Goal: Information Seeking & Learning: Learn about a topic

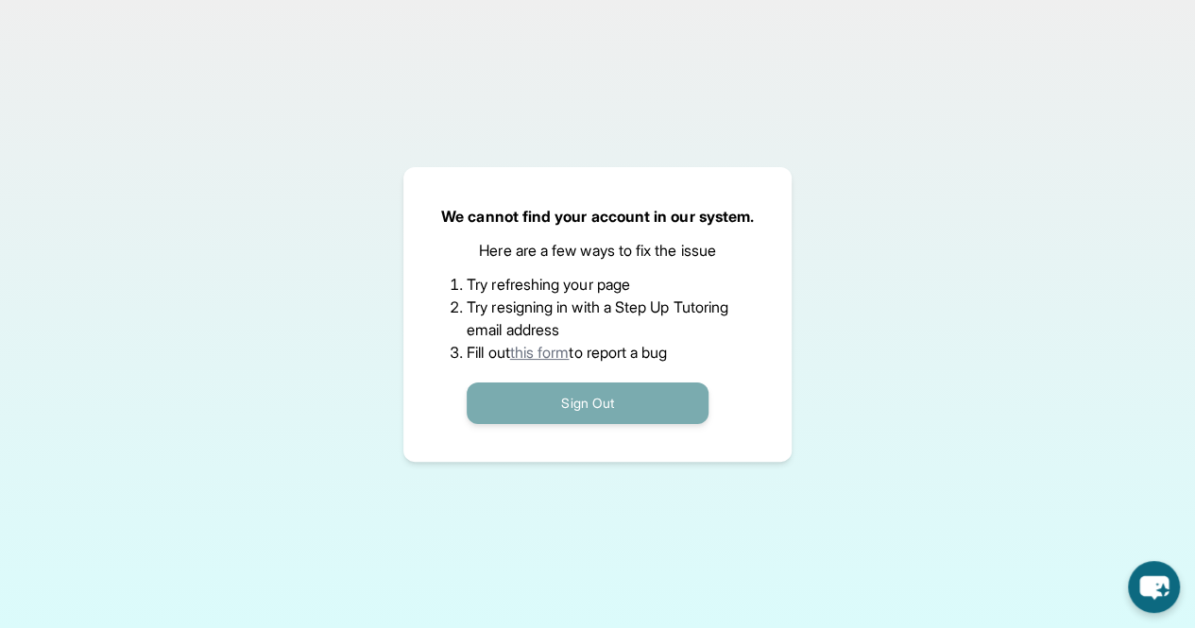
click at [641, 410] on button "Sign Out" at bounding box center [588, 403] width 242 height 42
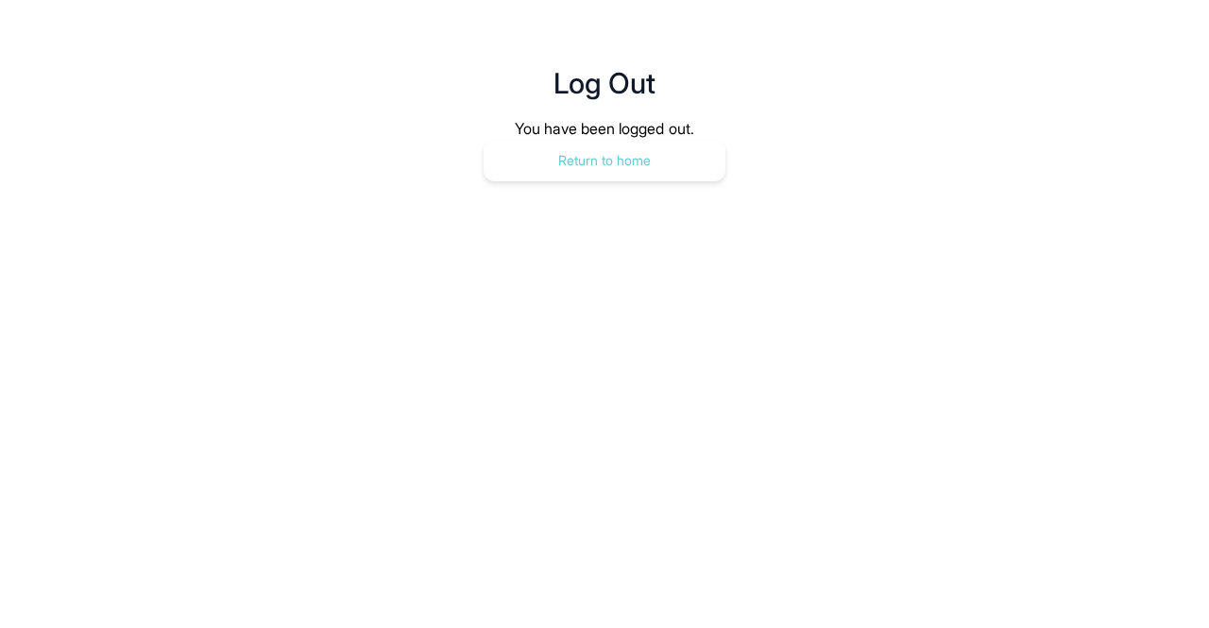
click at [644, 171] on button "Return to home" at bounding box center [605, 161] width 242 height 42
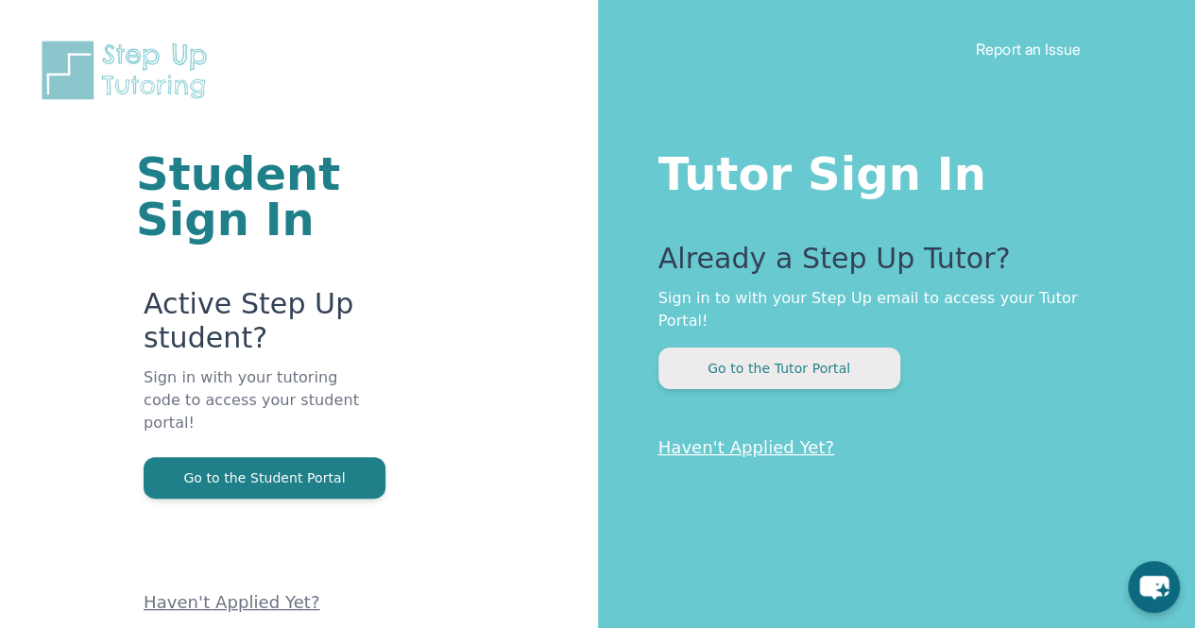
click at [765, 348] on button "Go to the Tutor Portal" at bounding box center [779, 369] width 242 height 42
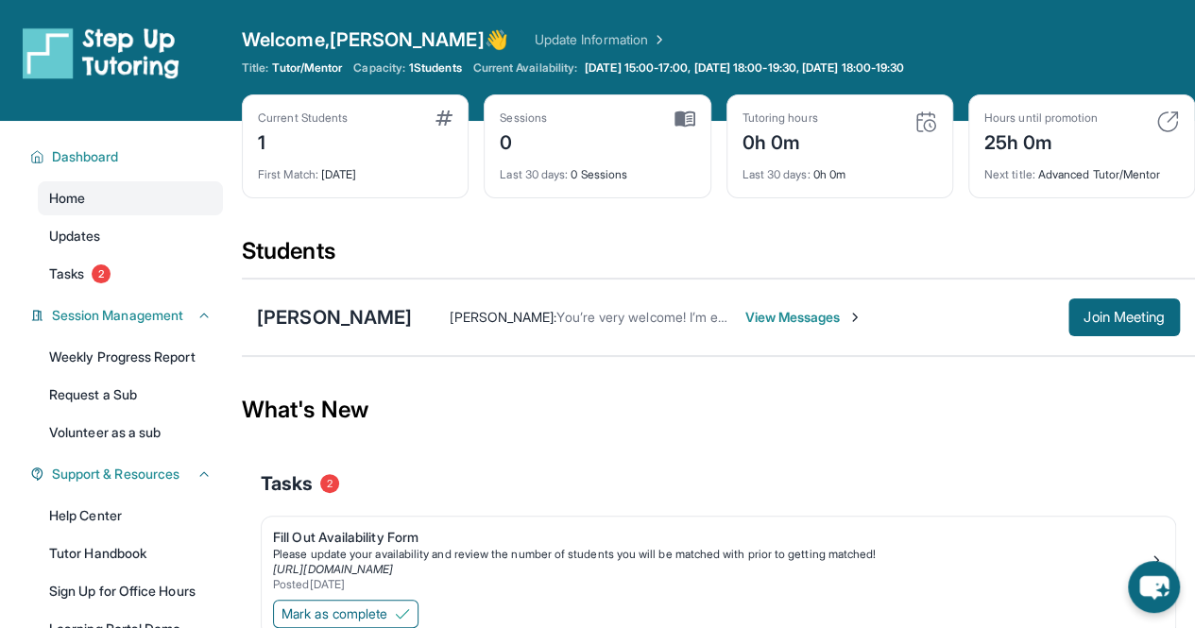
click at [744, 316] on span "View Messages" at bounding box center [803, 317] width 118 height 19
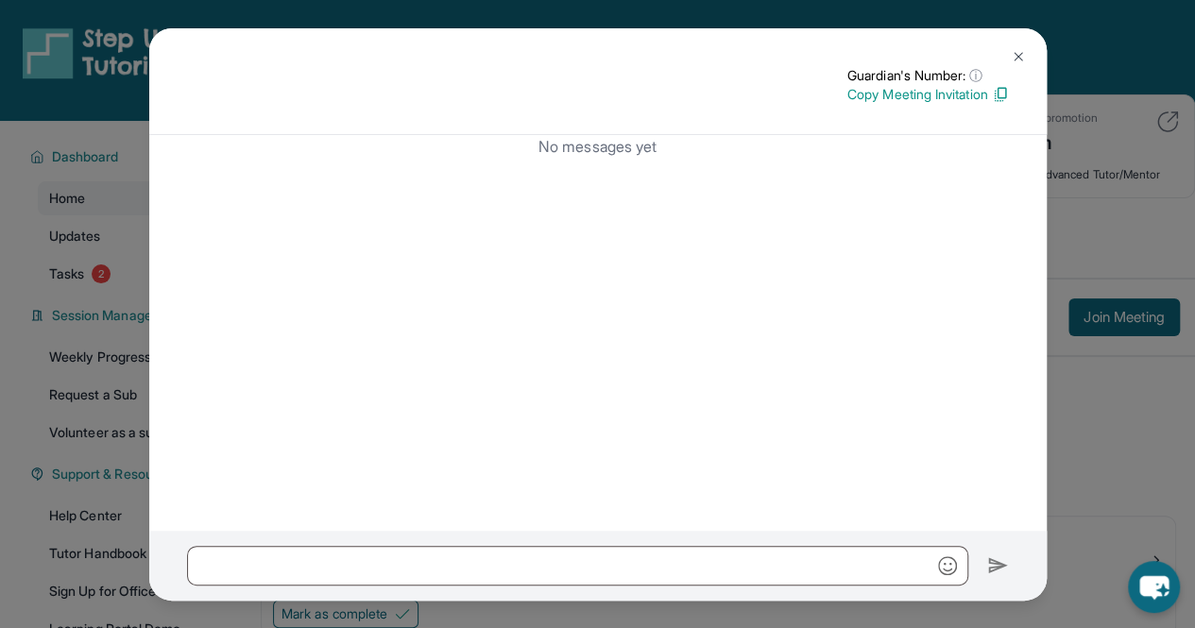
click at [1011, 54] on img at bounding box center [1017, 56] width 15 height 15
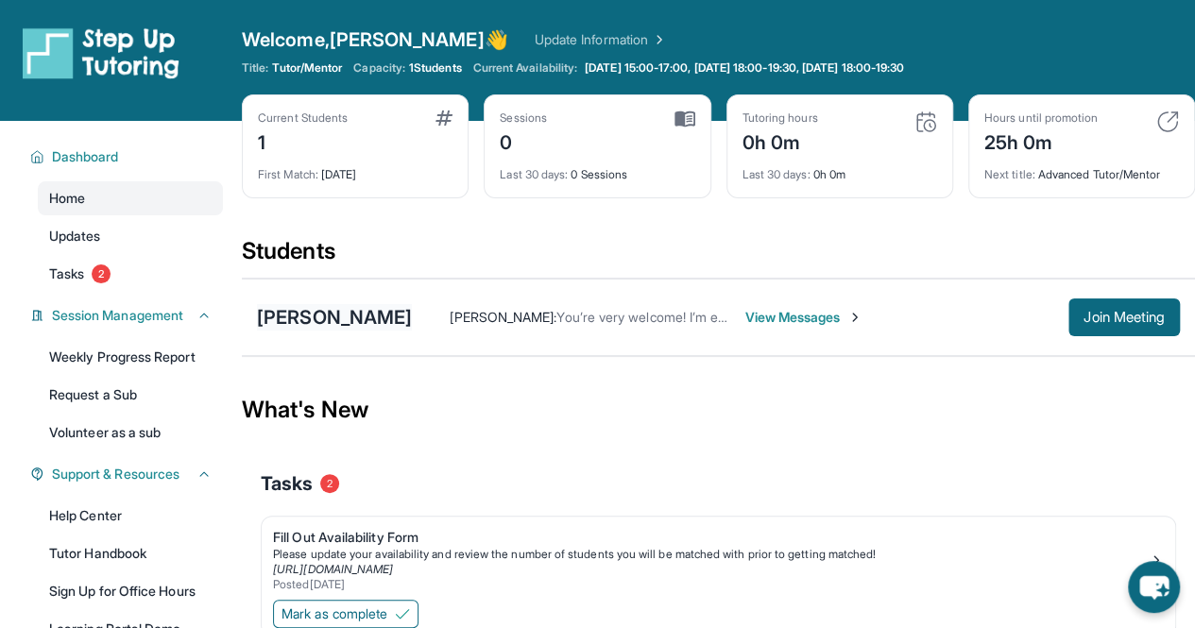
click at [321, 318] on div "Brielle Fauolo" at bounding box center [334, 317] width 155 height 26
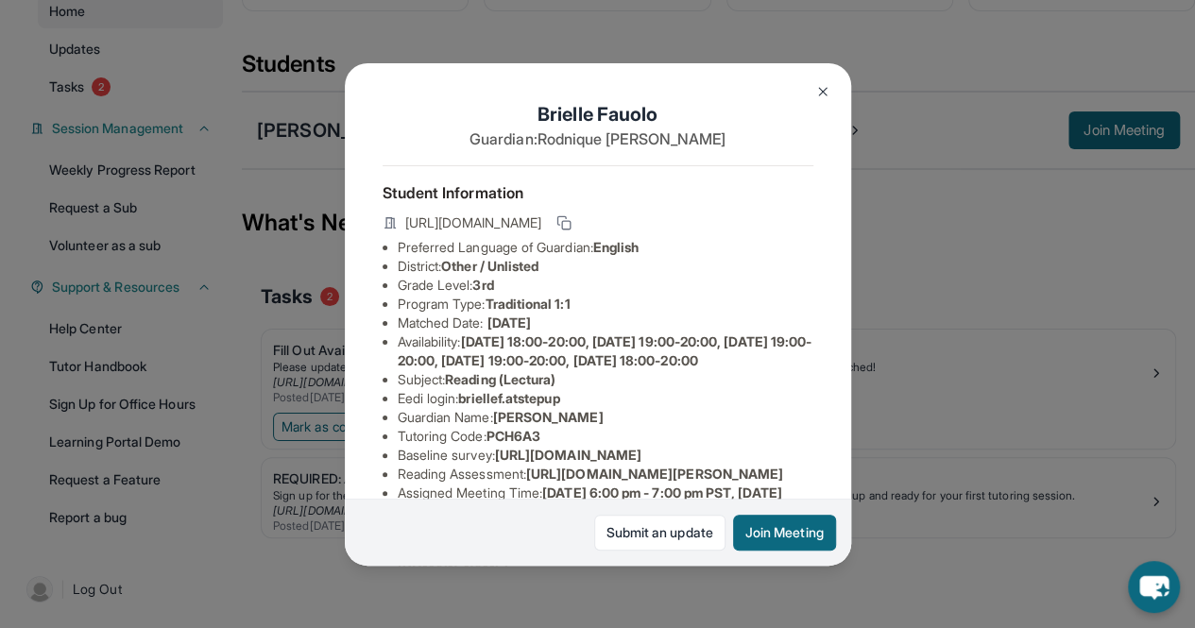
click at [822, 93] on img at bounding box center [822, 91] width 15 height 15
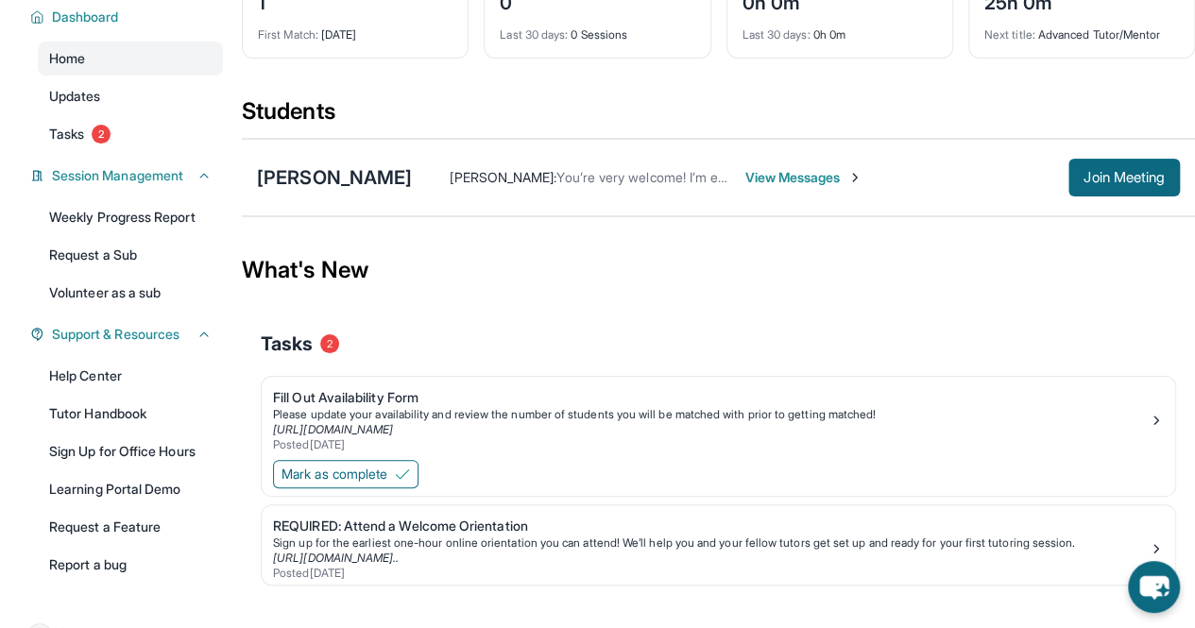
scroll to position [144, 0]
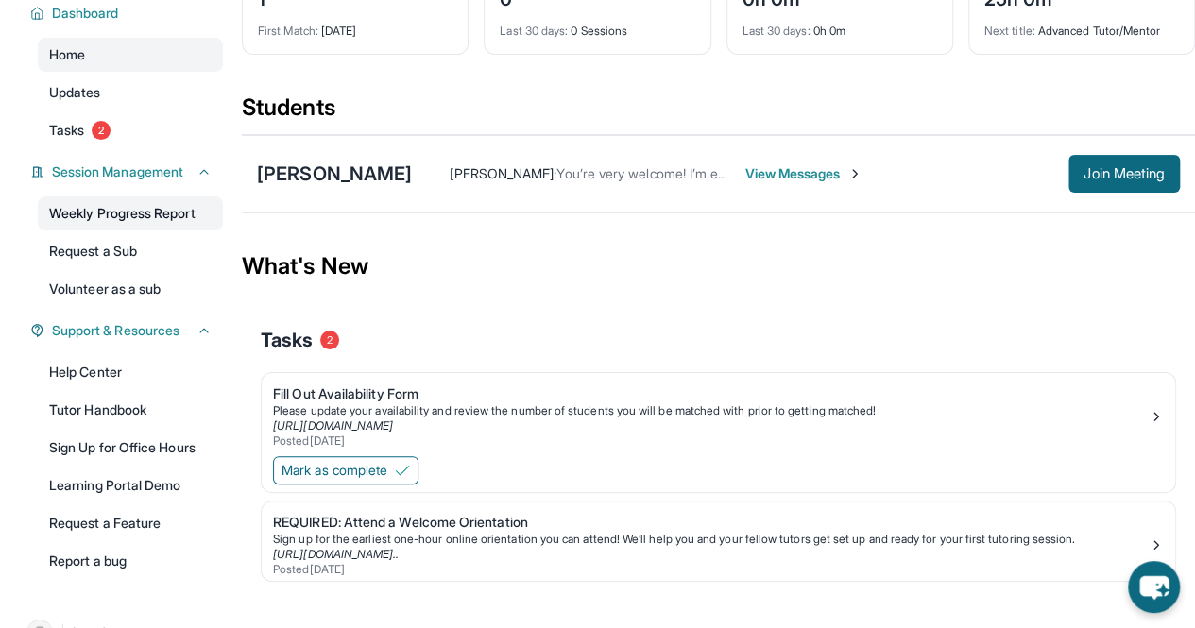
click at [159, 216] on link "Weekly Progress Report" at bounding box center [130, 213] width 185 height 34
click at [83, 114] on link "Tasks 2" at bounding box center [130, 130] width 185 height 34
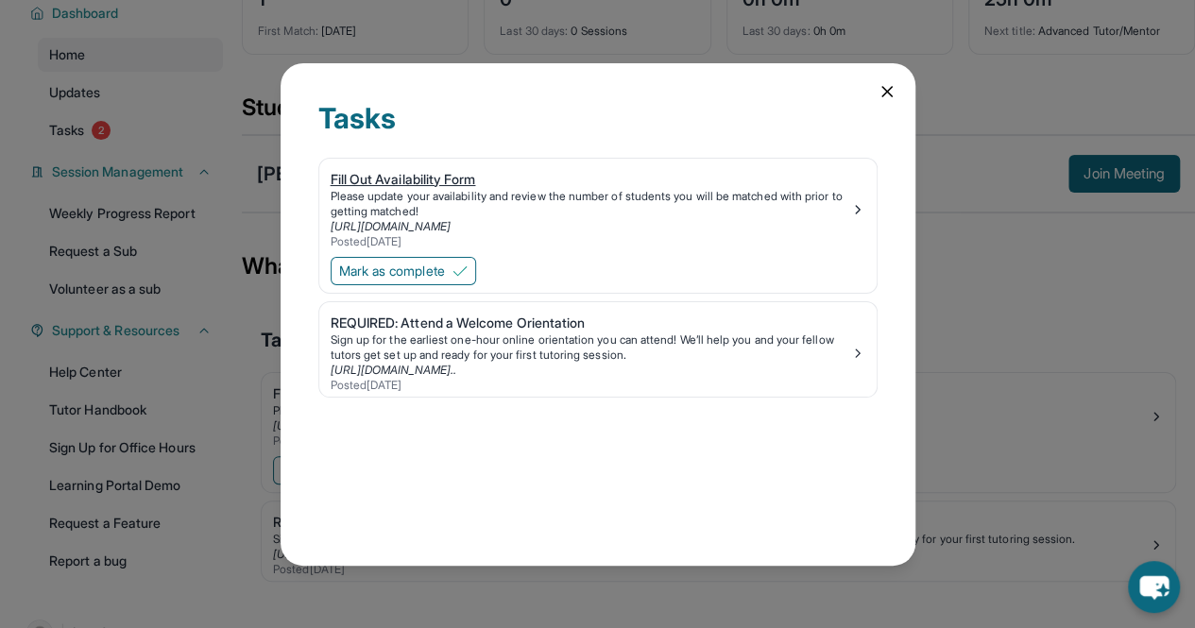
click at [442, 177] on div "Fill Out Availability Form" at bounding box center [590, 179] width 519 height 19
click at [491, 320] on div "REQUIRED: Attend a Welcome Orientation" at bounding box center [590, 323] width 519 height 19
click at [877, 93] on icon at bounding box center [886, 91] width 19 height 19
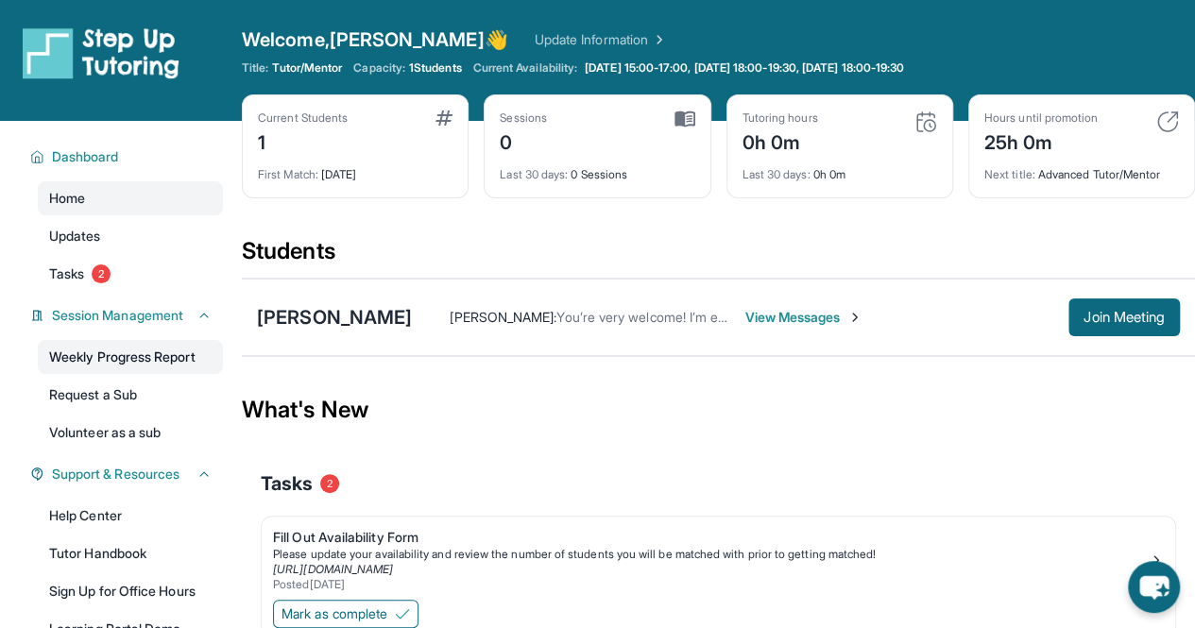
scroll to position [187, 0]
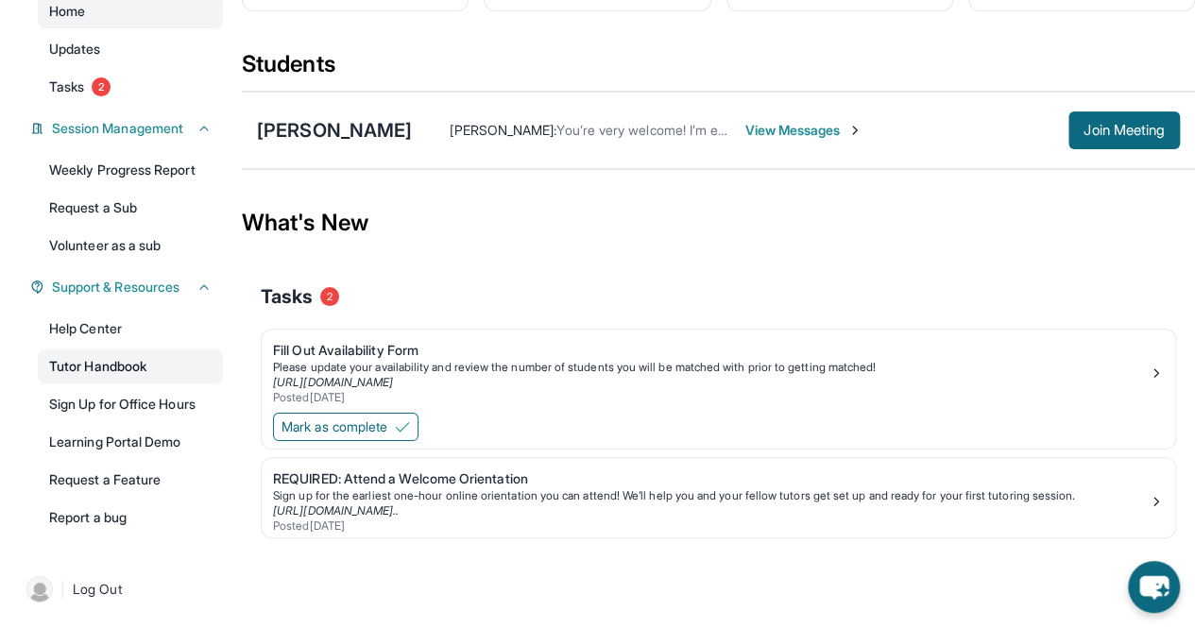
click at [147, 367] on link "Tutor Handbook" at bounding box center [130, 366] width 185 height 34
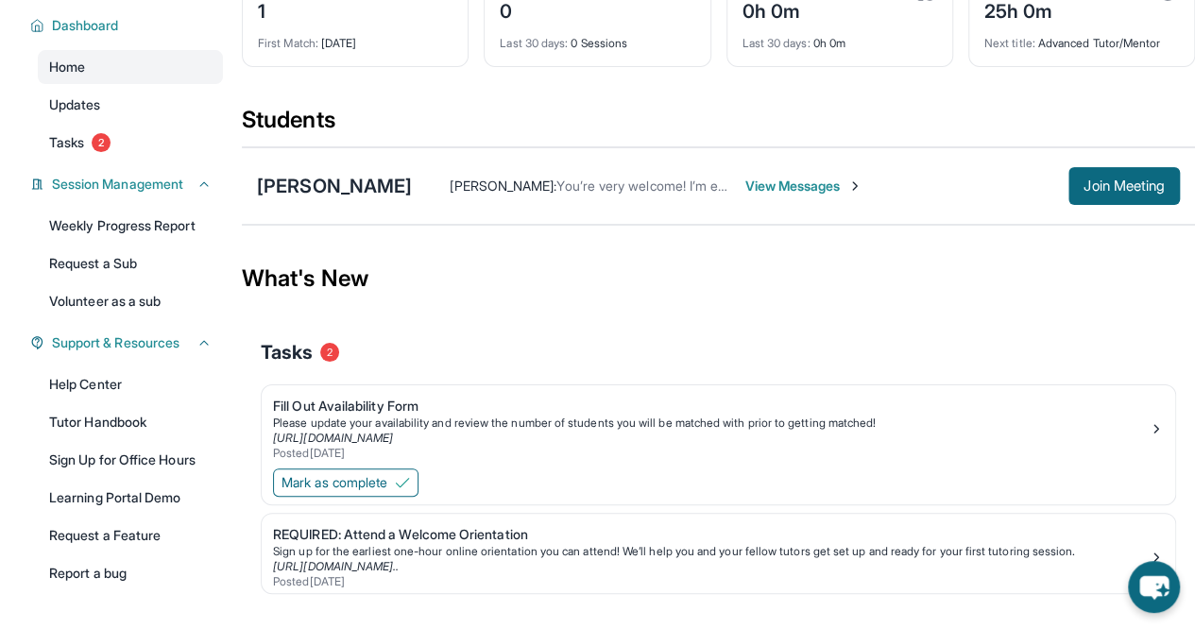
scroll to position [132, 0]
click at [1084, 180] on span "Join Meeting" at bounding box center [1123, 184] width 81 height 11
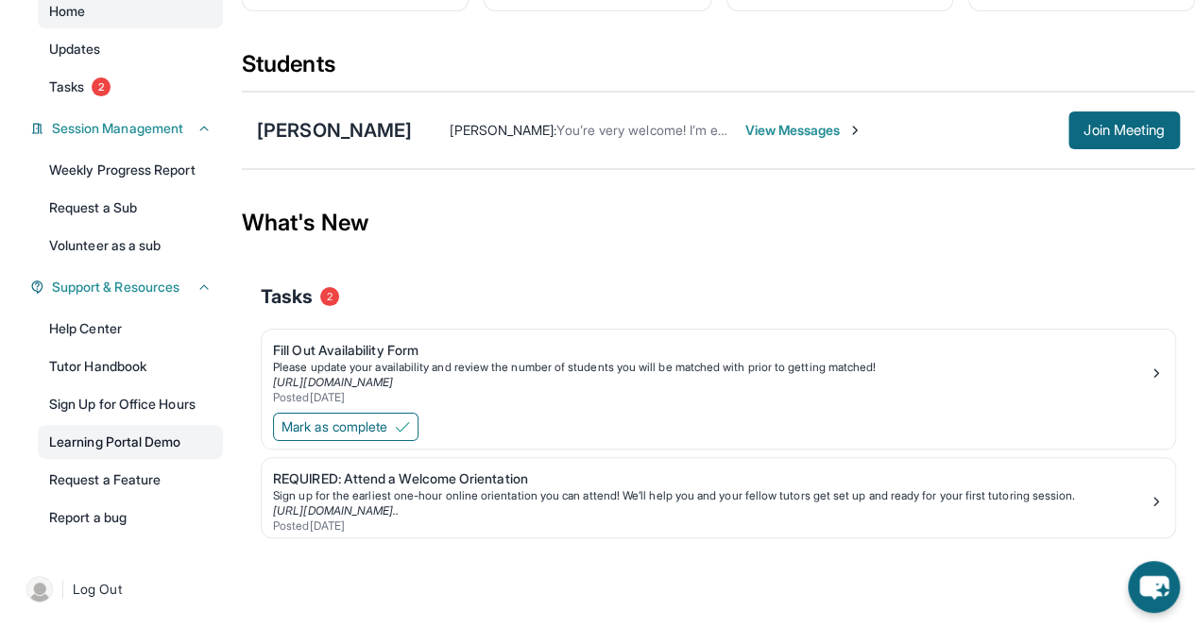
click at [197, 433] on link "Learning Portal Demo" at bounding box center [130, 442] width 185 height 34
